Goal: Task Accomplishment & Management: Complete application form

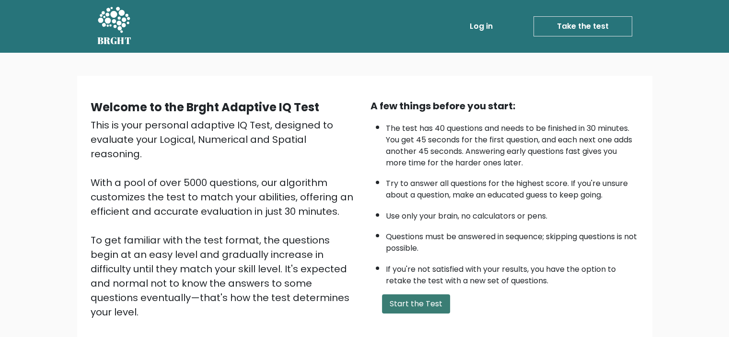
click at [407, 298] on button "Start the Test" at bounding box center [416, 303] width 68 height 19
click at [414, 302] on button "Start the Test" at bounding box center [416, 303] width 68 height 19
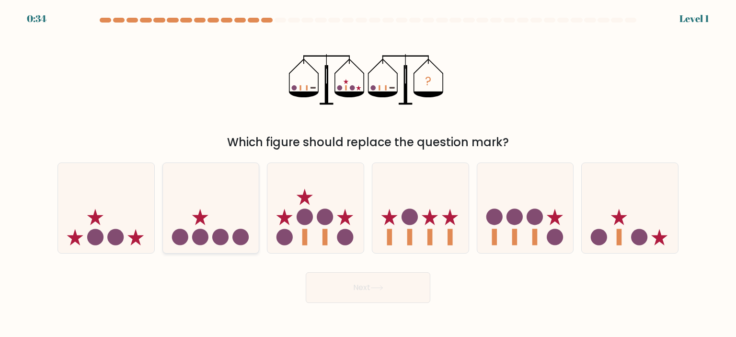
click at [197, 229] on circle at bounding box center [200, 237] width 16 height 16
click at [368, 173] on input "b." at bounding box center [368, 171] width 0 height 5
radio input "true"
click at [358, 291] on button "Next" at bounding box center [368, 287] width 125 height 31
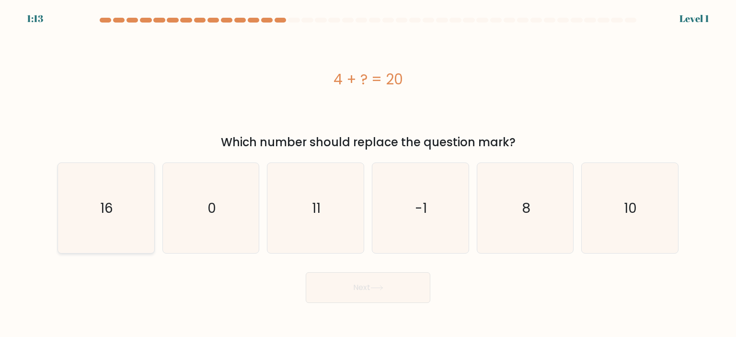
click at [86, 224] on icon "16" at bounding box center [106, 208] width 90 height 90
click at [368, 173] on input "a. 16" at bounding box center [368, 171] width 0 height 5
radio input "true"
click at [338, 289] on button "Next" at bounding box center [368, 287] width 125 height 31
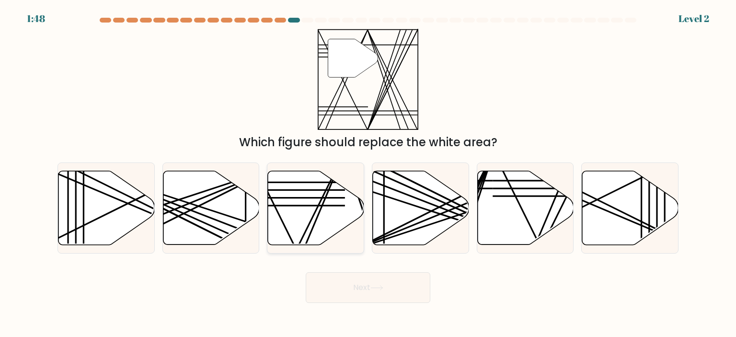
click at [304, 217] on icon at bounding box center [316, 208] width 96 height 74
click at [368, 173] on input "c." at bounding box center [368, 171] width 0 height 5
radio input "true"
click at [363, 290] on button "Next" at bounding box center [368, 287] width 125 height 31
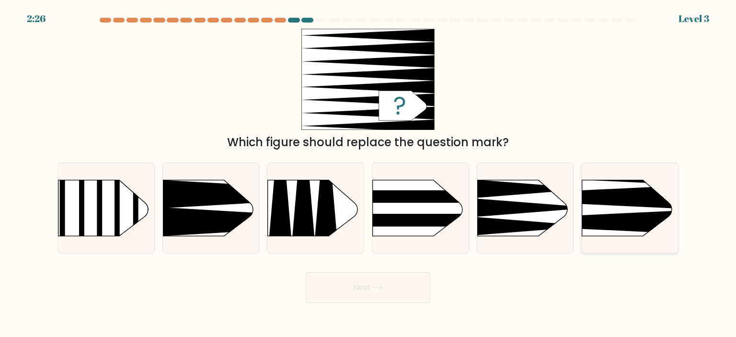
click at [623, 210] on rect at bounding box center [561, 158] width 250 height 190
click at [368, 173] on input "f." at bounding box center [368, 171] width 0 height 5
radio input "true"
click at [379, 280] on button "Next" at bounding box center [368, 287] width 125 height 31
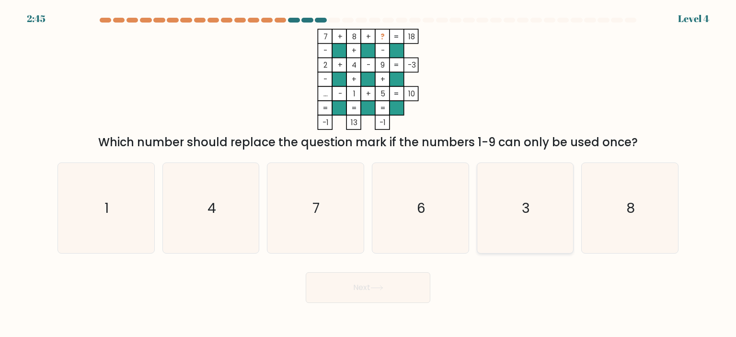
click at [526, 219] on icon "3" at bounding box center [525, 208] width 90 height 90
click at [368, 173] on input "e. 3" at bounding box center [368, 171] width 0 height 5
radio input "true"
click at [387, 286] on button "Next" at bounding box center [368, 287] width 125 height 31
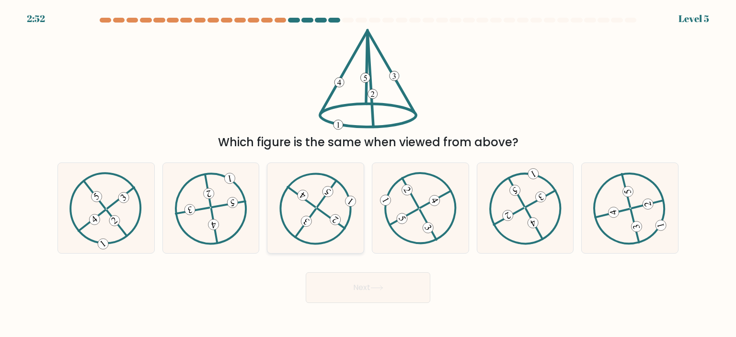
click at [323, 223] on icon at bounding box center [315, 208] width 73 height 72
click at [368, 173] on input "c." at bounding box center [368, 171] width 0 height 5
radio input "true"
click at [353, 283] on button "Next" at bounding box center [368, 287] width 125 height 31
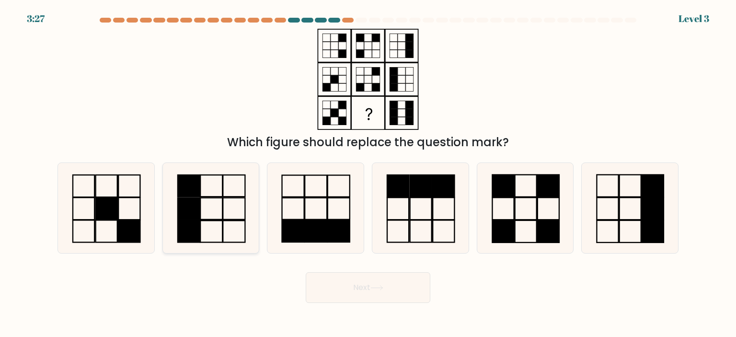
click at [234, 218] on icon at bounding box center [211, 208] width 90 height 90
click at [368, 173] on input "b." at bounding box center [368, 171] width 0 height 5
radio input "true"
click at [339, 290] on button "Next" at bounding box center [368, 287] width 125 height 31
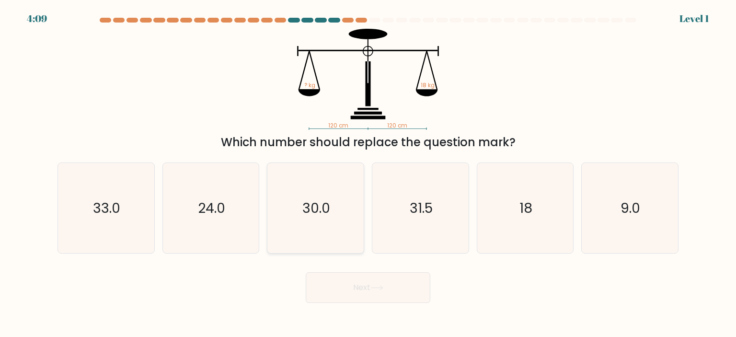
click at [303, 214] on text "30.0" at bounding box center [317, 207] width 28 height 19
click at [368, 173] on input "c. 30.0" at bounding box center [368, 171] width 0 height 5
radio input "true"
click at [333, 283] on button "Next" at bounding box center [368, 287] width 125 height 31
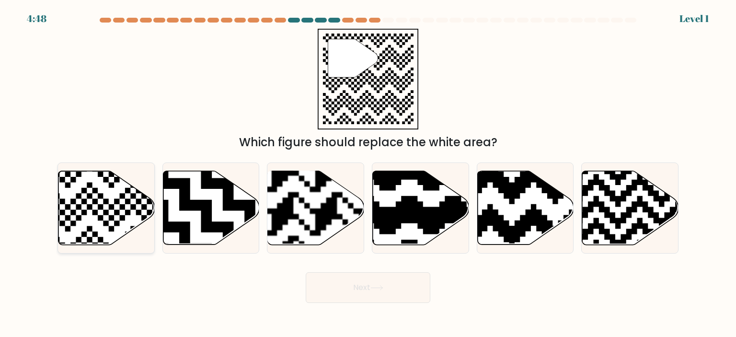
click at [71, 202] on icon at bounding box center [136, 248] width 174 height 174
click at [368, 173] on input "a." at bounding box center [368, 171] width 0 height 5
radio input "true"
click at [323, 291] on button "Next" at bounding box center [368, 287] width 125 height 31
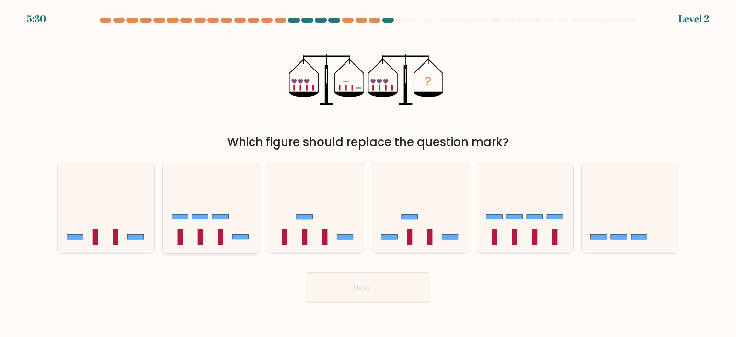
click at [248, 218] on icon at bounding box center [211, 208] width 96 height 80
click at [368, 173] on input "b." at bounding box center [368, 171] width 0 height 5
radio input "true"
click at [325, 285] on button "Next" at bounding box center [368, 287] width 125 height 31
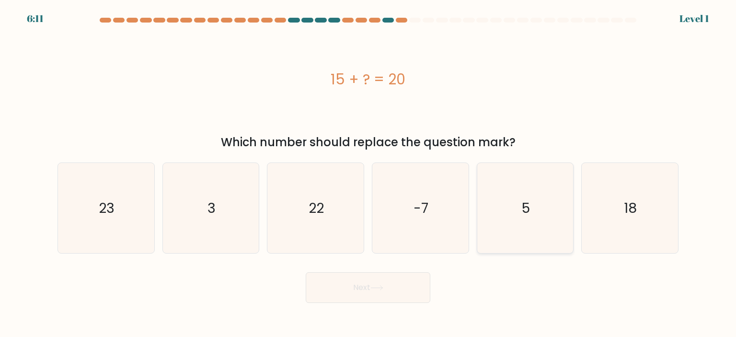
click at [521, 203] on icon "5" at bounding box center [525, 208] width 90 height 90
click at [368, 173] on input "e. 5" at bounding box center [368, 171] width 0 height 5
radio input "true"
click at [375, 283] on button "Next" at bounding box center [368, 287] width 125 height 31
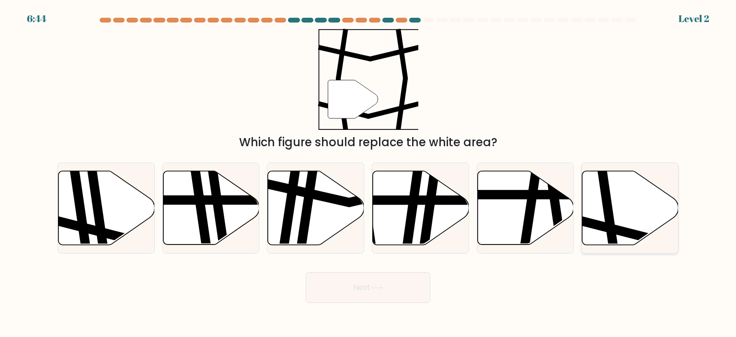
click at [610, 212] on icon at bounding box center [609, 170] width 14 height 194
click at [368, 173] on input "f." at bounding box center [368, 171] width 0 height 5
radio input "true"
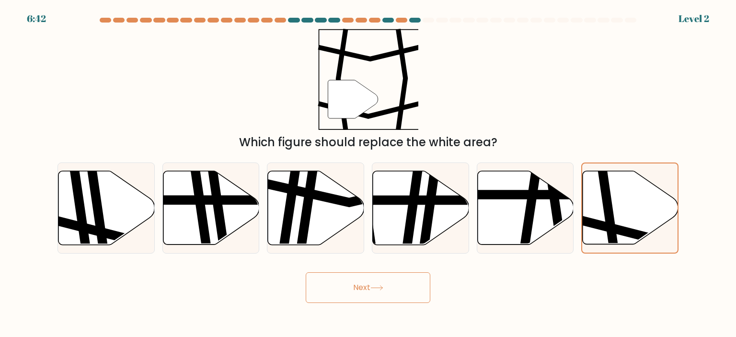
click at [376, 286] on icon at bounding box center [376, 287] width 13 height 5
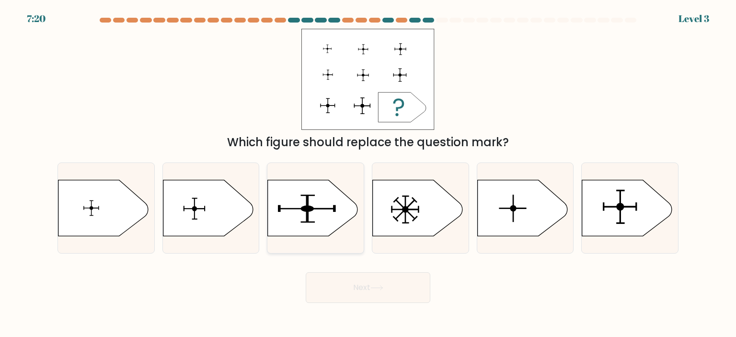
click at [298, 207] on icon at bounding box center [313, 208] width 90 height 56
click at [368, 173] on input "c." at bounding box center [368, 171] width 0 height 5
radio input "true"
click at [337, 285] on button "Next" at bounding box center [368, 287] width 125 height 31
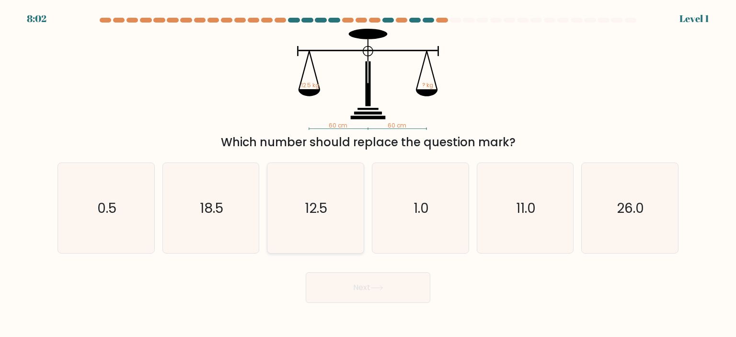
click at [316, 216] on text "12.5" at bounding box center [316, 207] width 23 height 19
click at [368, 173] on input "c. 12.5" at bounding box center [368, 171] width 0 height 5
radio input "true"
click at [331, 283] on button "Next" at bounding box center [368, 287] width 125 height 31
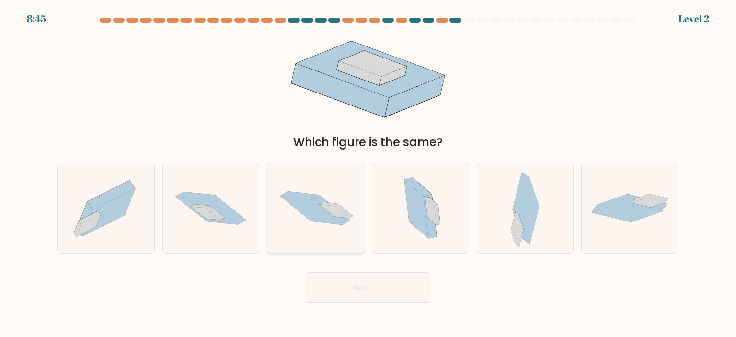
click at [309, 218] on icon at bounding box center [311, 210] width 61 height 29
click at [368, 173] on input "c." at bounding box center [368, 171] width 0 height 5
radio input "true"
click at [328, 281] on button "Next" at bounding box center [368, 287] width 125 height 31
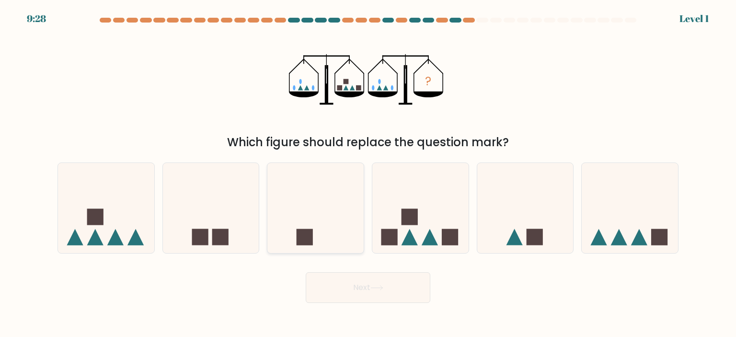
click at [315, 223] on icon at bounding box center [315, 208] width 96 height 80
click at [368, 173] on input "c." at bounding box center [368, 171] width 0 height 5
radio input "true"
click at [343, 291] on button "Next" at bounding box center [368, 287] width 125 height 31
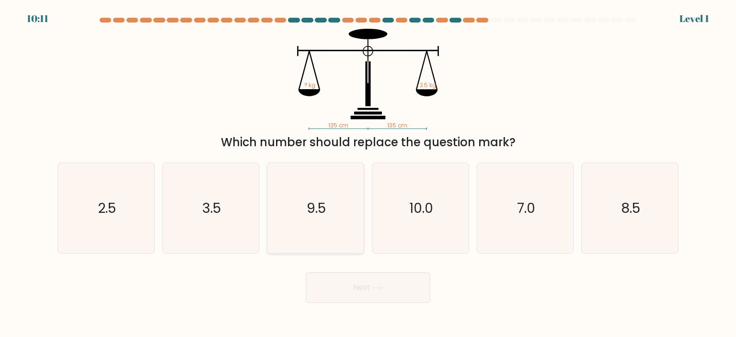
click at [316, 216] on text "9.5" at bounding box center [316, 207] width 19 height 19
click at [368, 173] on input "c. 9.5" at bounding box center [368, 171] width 0 height 5
radio input "true"
click at [334, 283] on button "Next" at bounding box center [368, 287] width 125 height 31
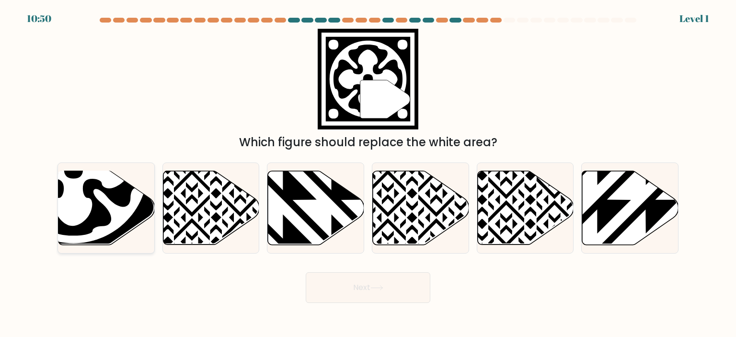
click at [109, 208] on icon at bounding box center [74, 169] width 148 height 148
click at [368, 173] on input "a." at bounding box center [368, 171] width 0 height 5
radio input "true"
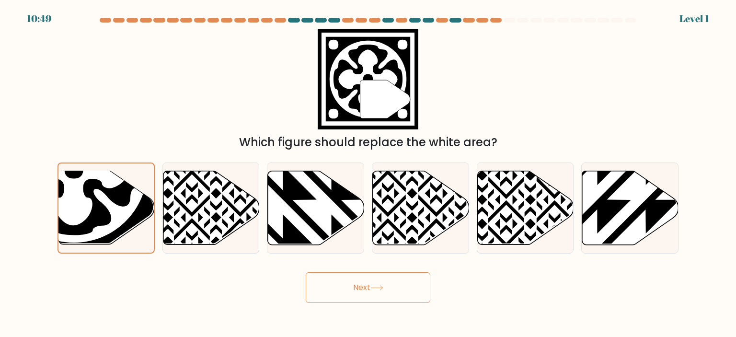
click at [329, 283] on button "Next" at bounding box center [368, 287] width 125 height 31
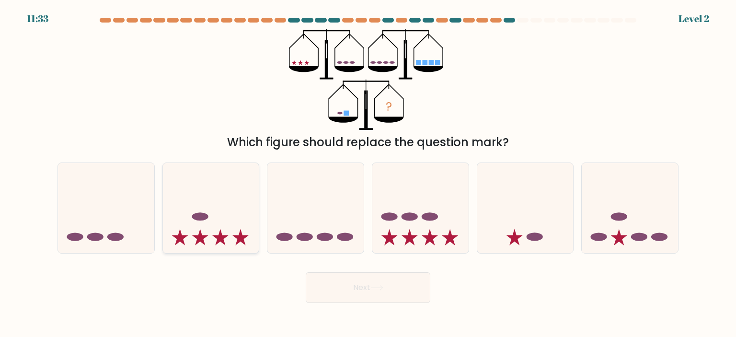
click at [175, 203] on icon at bounding box center [211, 208] width 96 height 80
click at [368, 173] on input "b." at bounding box center [368, 171] width 0 height 5
radio input "true"
click at [341, 287] on button "Next" at bounding box center [368, 287] width 125 height 31
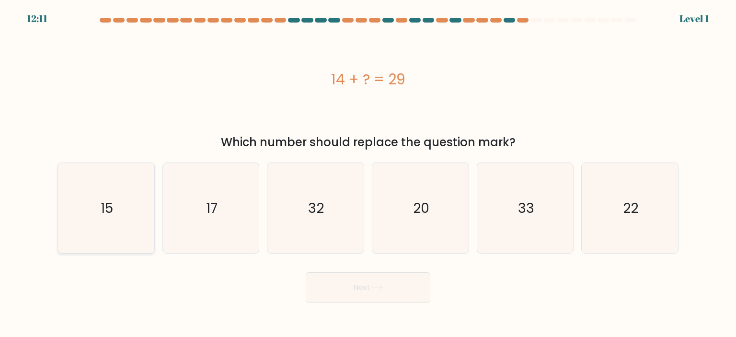
click at [118, 217] on icon "15" at bounding box center [106, 208] width 90 height 90
click at [368, 173] on input "a. 15" at bounding box center [368, 171] width 0 height 5
radio input "true"
click at [351, 296] on button "Next" at bounding box center [368, 287] width 125 height 31
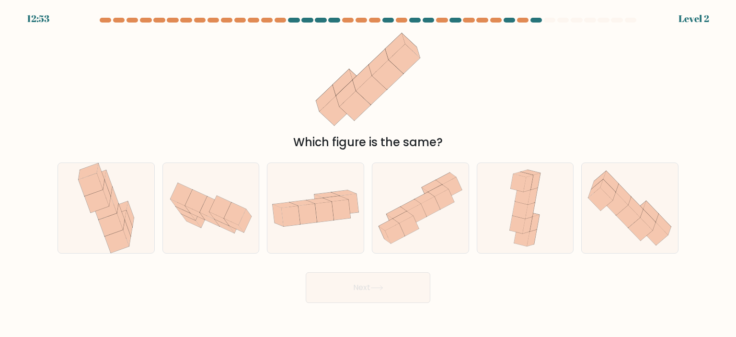
drag, startPoint x: 325, startPoint y: 232, endPoint x: 332, endPoint y: 279, distance: 47.4
click at [332, 279] on form at bounding box center [368, 160] width 736 height 285
click at [332, 279] on button "Next" at bounding box center [368, 287] width 125 height 31
click at [310, 224] on icon at bounding box center [315, 208] width 96 height 49
click at [368, 173] on input "c." at bounding box center [368, 171] width 0 height 5
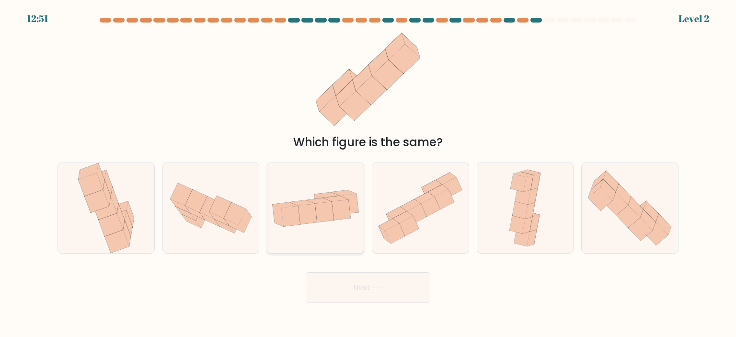
radio input "true"
click at [330, 294] on button "Next" at bounding box center [368, 287] width 125 height 31
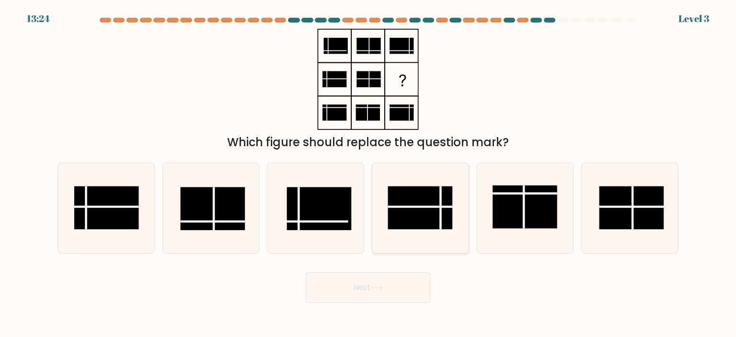
click at [422, 209] on rect at bounding box center [420, 207] width 65 height 43
click at [368, 173] on input "d." at bounding box center [368, 171] width 0 height 5
radio input "true"
click at [386, 284] on button "Next" at bounding box center [368, 287] width 125 height 31
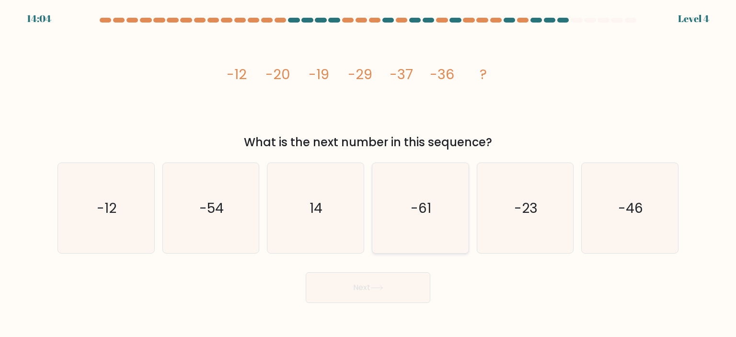
click at [399, 216] on icon "-61" at bounding box center [420, 208] width 90 height 90
click at [368, 173] on input "d. -61" at bounding box center [368, 171] width 0 height 5
radio input "true"
click at [363, 286] on button "Next" at bounding box center [368, 287] width 125 height 31
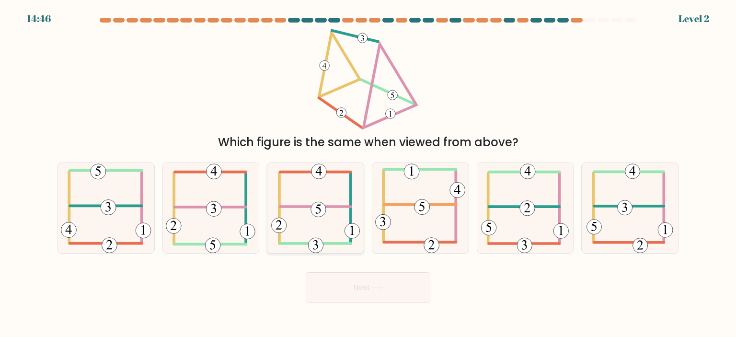
click at [328, 245] on icon at bounding box center [315, 208] width 89 height 90
click at [368, 173] on input "c." at bounding box center [368, 171] width 0 height 5
radio input "true"
click at [332, 283] on button "Next" at bounding box center [368, 287] width 125 height 31
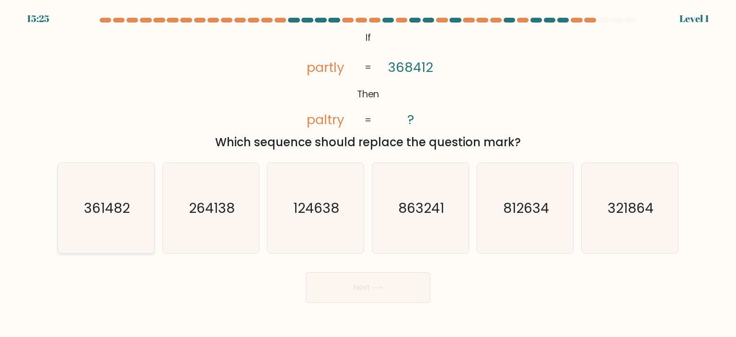
click at [119, 205] on text "361482" at bounding box center [107, 207] width 46 height 19
click at [368, 173] on input "a. 361482" at bounding box center [368, 171] width 0 height 5
radio input "true"
click at [344, 282] on button "Next" at bounding box center [368, 287] width 125 height 31
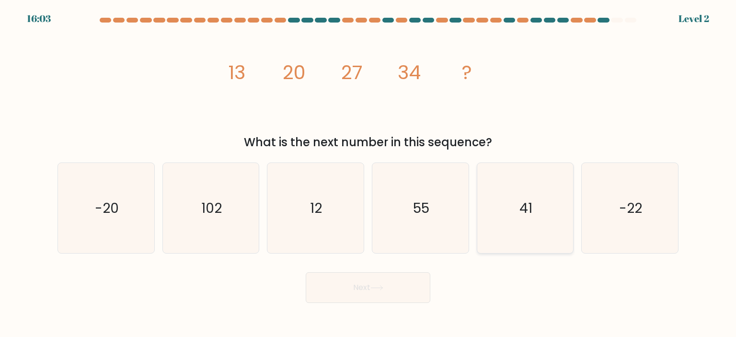
click at [516, 199] on icon "41" at bounding box center [525, 208] width 90 height 90
click at [368, 173] on input "e. 41" at bounding box center [368, 171] width 0 height 5
radio input "true"
click at [375, 289] on icon at bounding box center [376, 287] width 13 height 5
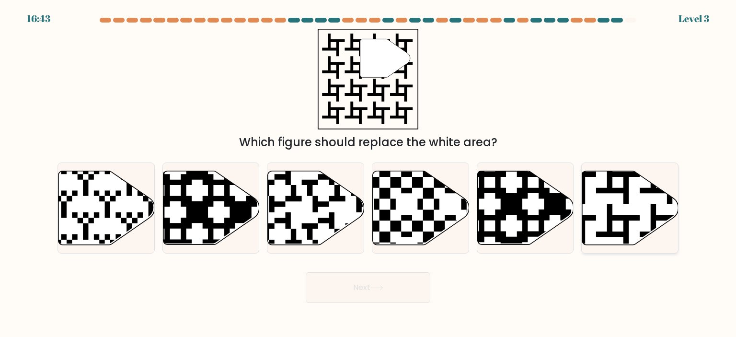
click at [610, 199] on icon at bounding box center [630, 208] width 96 height 74
click at [368, 173] on input "f." at bounding box center [368, 171] width 0 height 5
radio input "true"
click at [372, 295] on button "Next" at bounding box center [368, 287] width 125 height 31
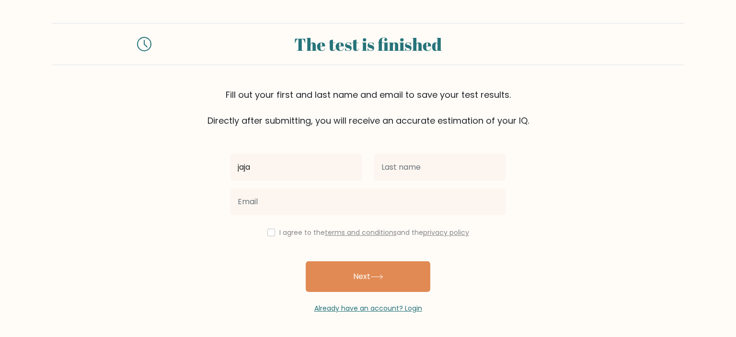
type input "jaja"
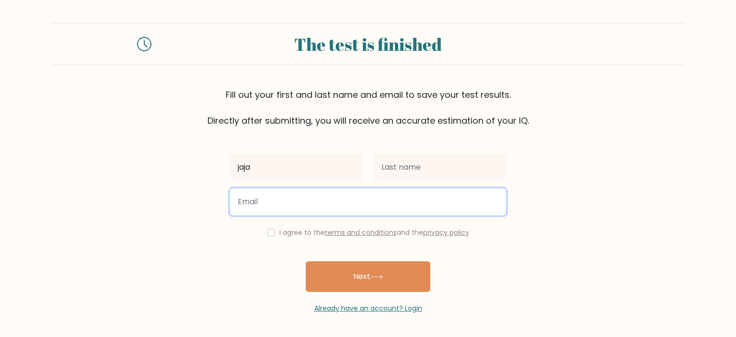
click at [314, 206] on input "email" at bounding box center [368, 201] width 276 height 27
type input "[PERSON_NAME][EMAIL_ADDRESS][DOMAIN_NAME]"
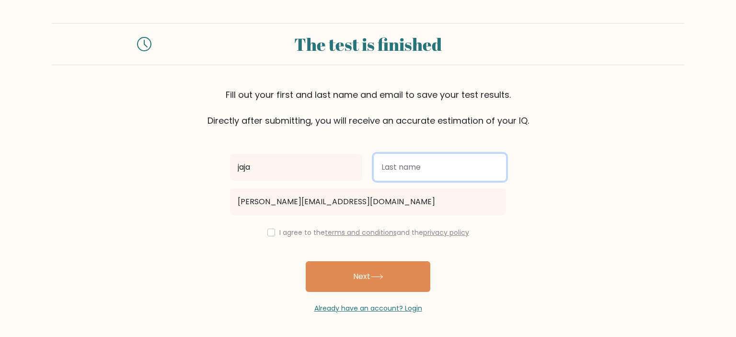
click at [433, 168] on input "text" at bounding box center [440, 167] width 132 height 27
type input "jaja"
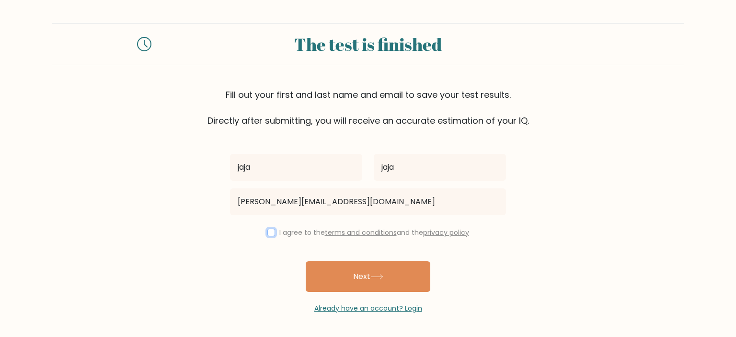
click at [270, 232] on input "checkbox" at bounding box center [271, 233] width 8 height 8
checkbox input "true"
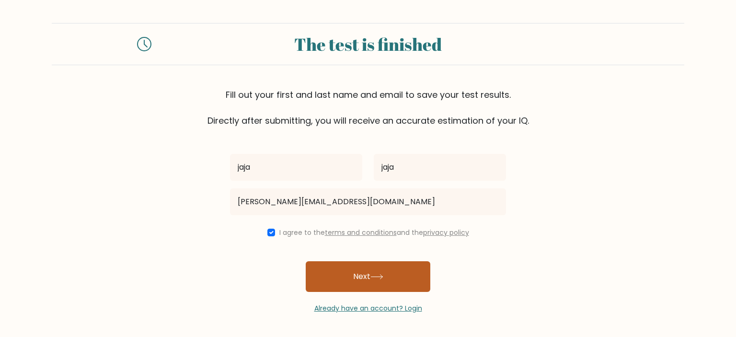
click at [356, 279] on button "Next" at bounding box center [368, 276] width 125 height 31
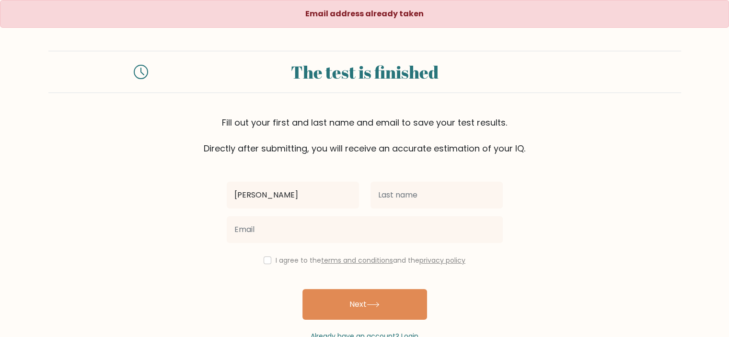
type input "Ivan"
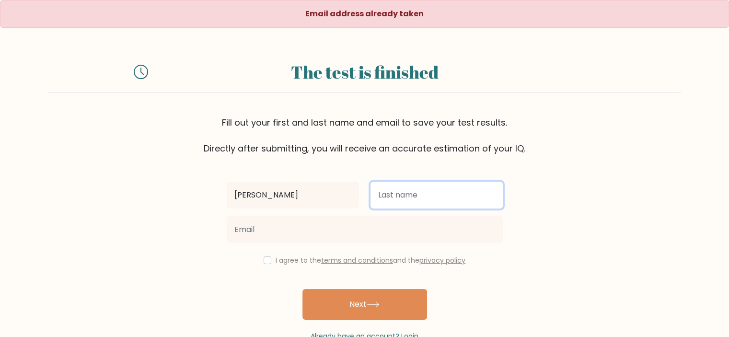
click at [394, 191] on input "text" at bounding box center [436, 195] width 132 height 27
type input "Slunjski"
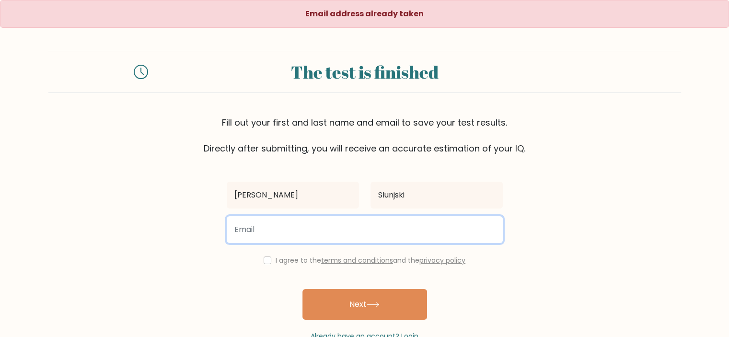
click at [358, 230] on input "email" at bounding box center [365, 229] width 276 height 27
type input "[PERSON_NAME][EMAIL_ADDRESS][DOMAIN_NAME]"
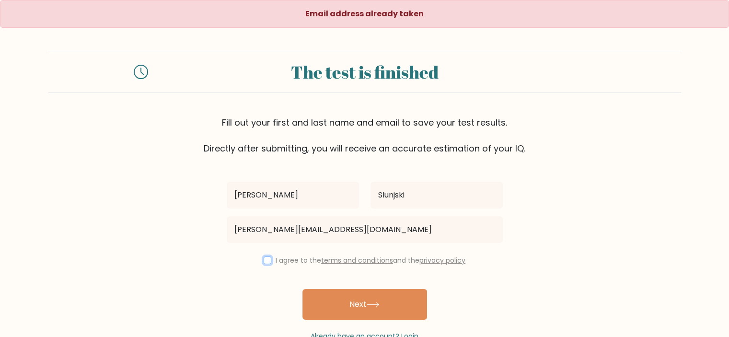
click at [265, 259] on input "checkbox" at bounding box center [268, 260] width 8 height 8
checkbox input "true"
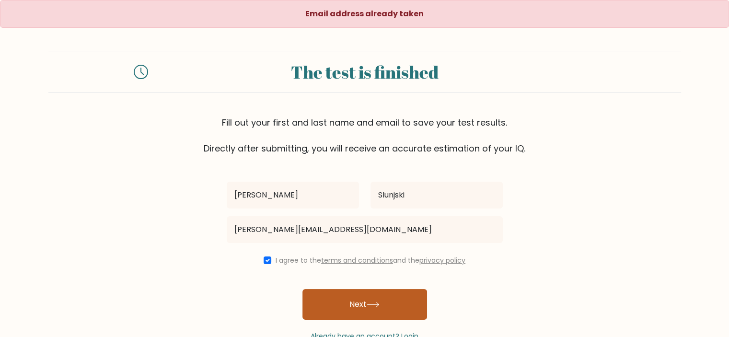
click at [339, 301] on button "Next" at bounding box center [364, 304] width 125 height 31
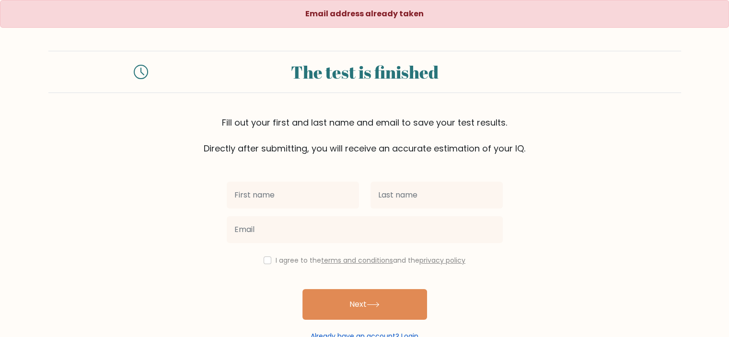
click at [409, 335] on link "Already have an account? Login" at bounding box center [364, 336] width 108 height 10
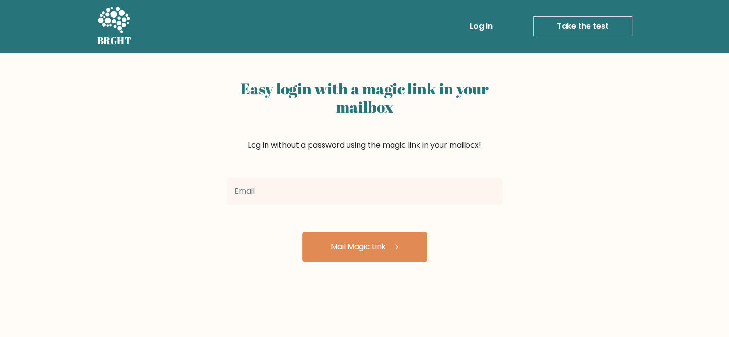
click at [294, 188] on input "email" at bounding box center [365, 191] width 276 height 27
type input "[PERSON_NAME][EMAIL_ADDRESS][DOMAIN_NAME]"
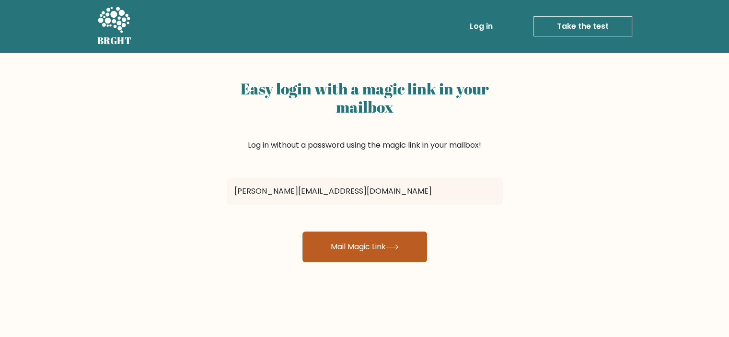
click at [364, 254] on button "Mail Magic Link" at bounding box center [364, 246] width 125 height 31
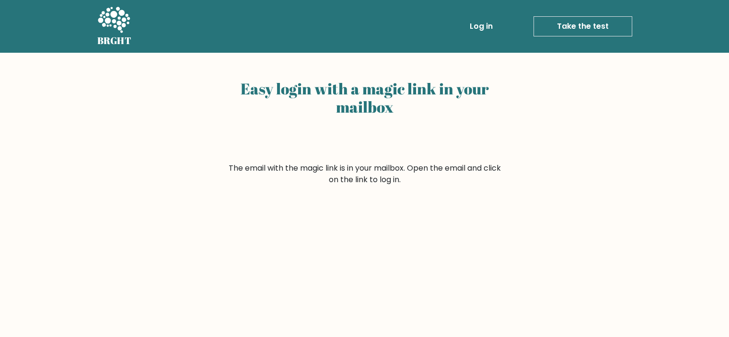
click at [481, 26] on link "Log in" at bounding box center [481, 26] width 31 height 19
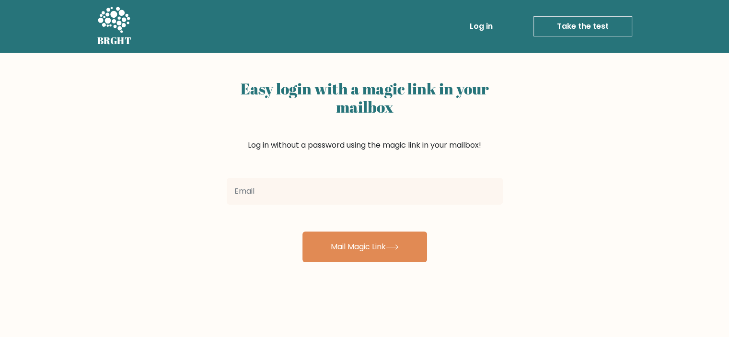
click at [256, 192] on input "email" at bounding box center [365, 191] width 276 height 27
type input "[PERSON_NAME][EMAIL_ADDRESS][DOMAIN_NAME]"
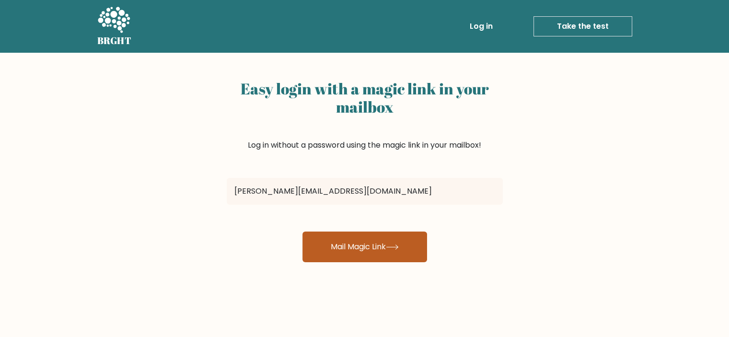
click at [345, 248] on button "Mail Magic Link" at bounding box center [364, 246] width 125 height 31
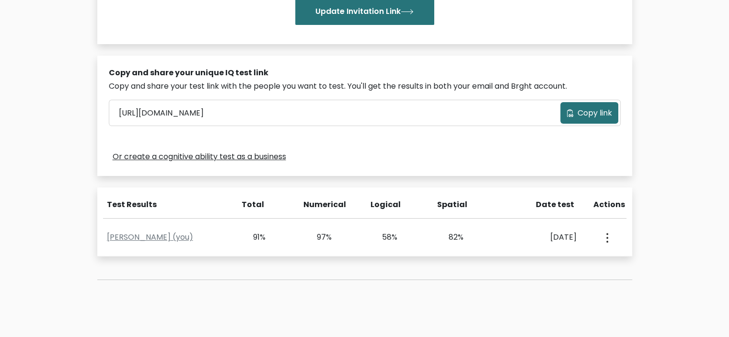
scroll to position [248, 0]
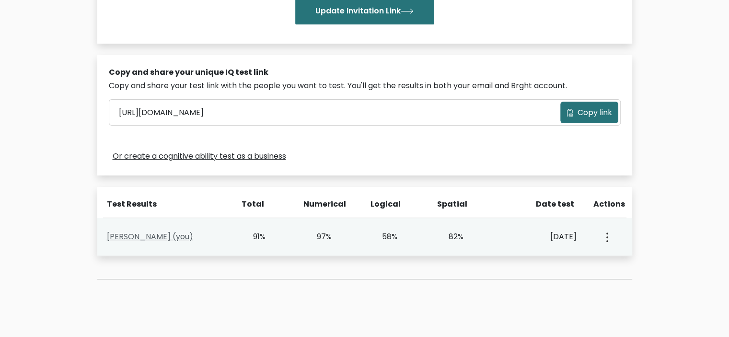
click at [141, 233] on link "[PERSON_NAME] (you)" at bounding box center [150, 236] width 86 height 11
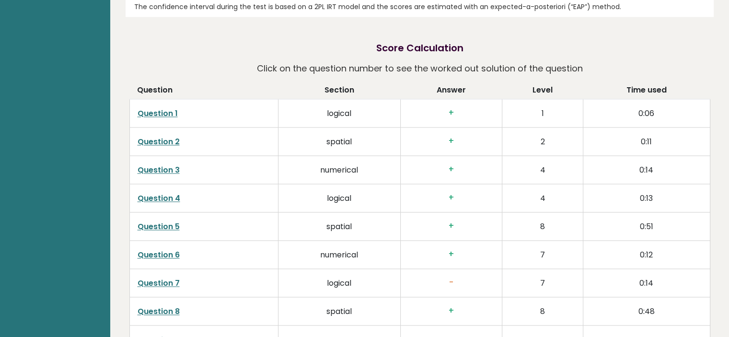
scroll to position [1484, 0]
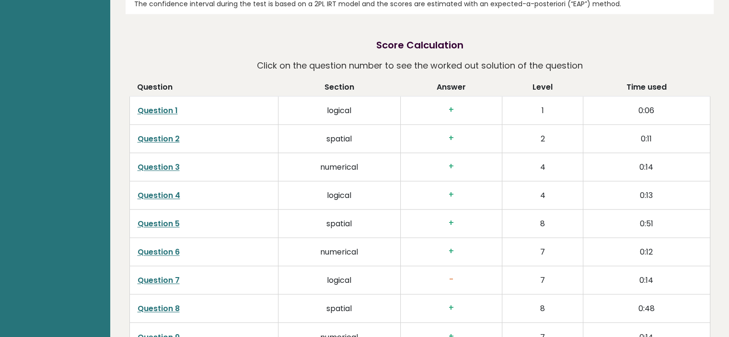
click at [156, 275] on link "Question 7" at bounding box center [159, 280] width 42 height 11
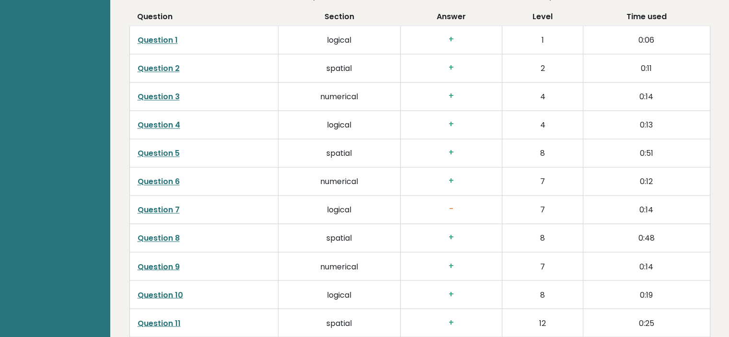
scroll to position [1560, 0]
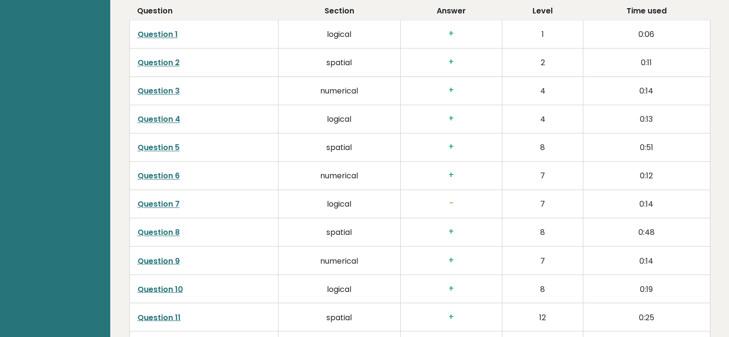
click at [155, 201] on link "Question 7" at bounding box center [159, 203] width 42 height 11
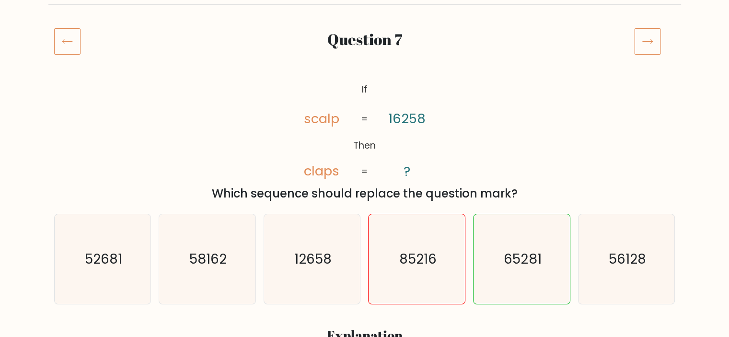
scroll to position [113, 0]
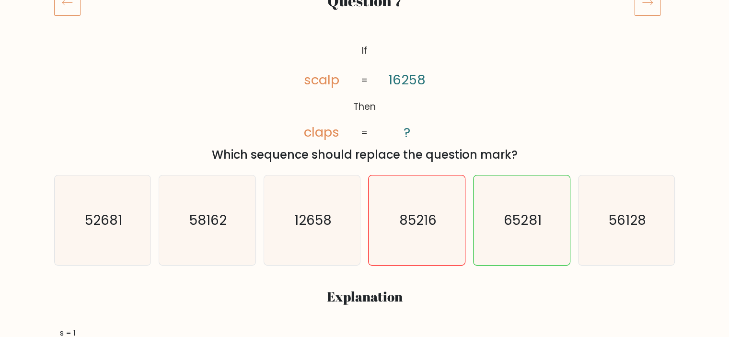
scroll to position [149, 0]
